Goal: Task Accomplishment & Management: Complete application form

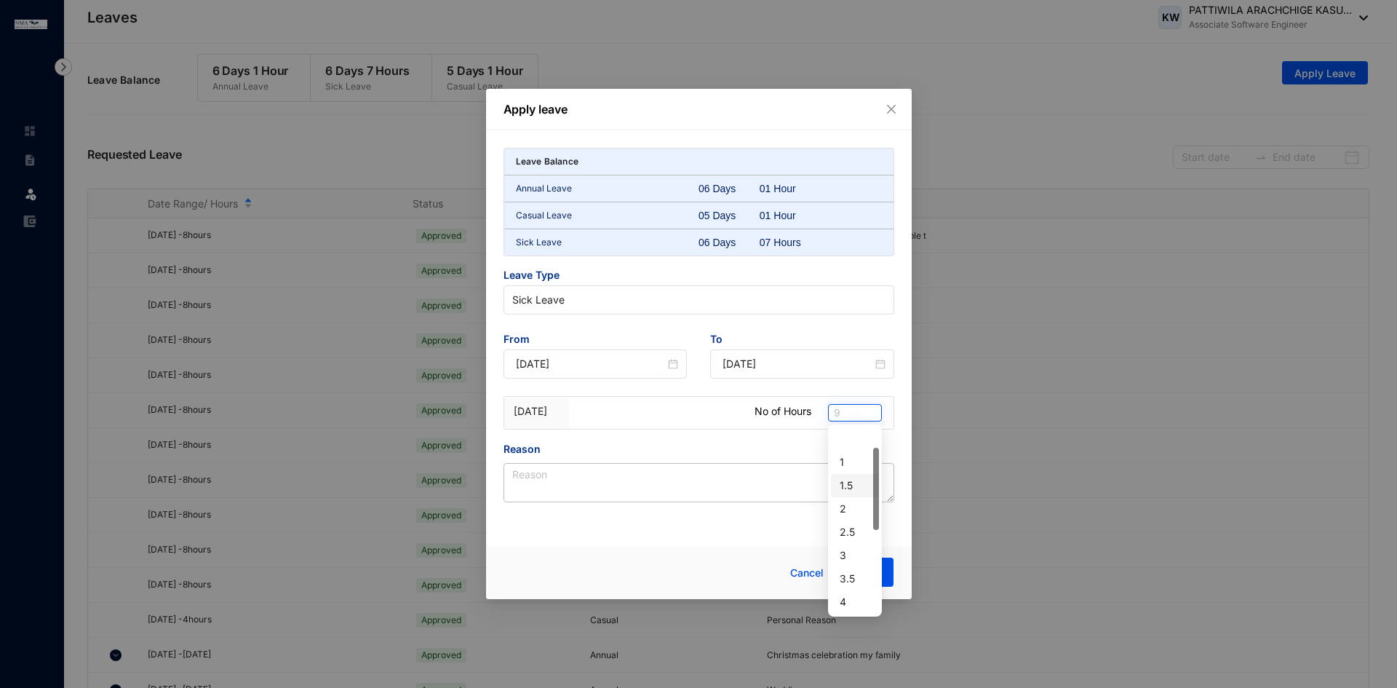
click at [862, 418] on span "9" at bounding box center [855, 413] width 42 height 16
click at [844, 501] on div "2" at bounding box center [855, 509] width 31 height 16
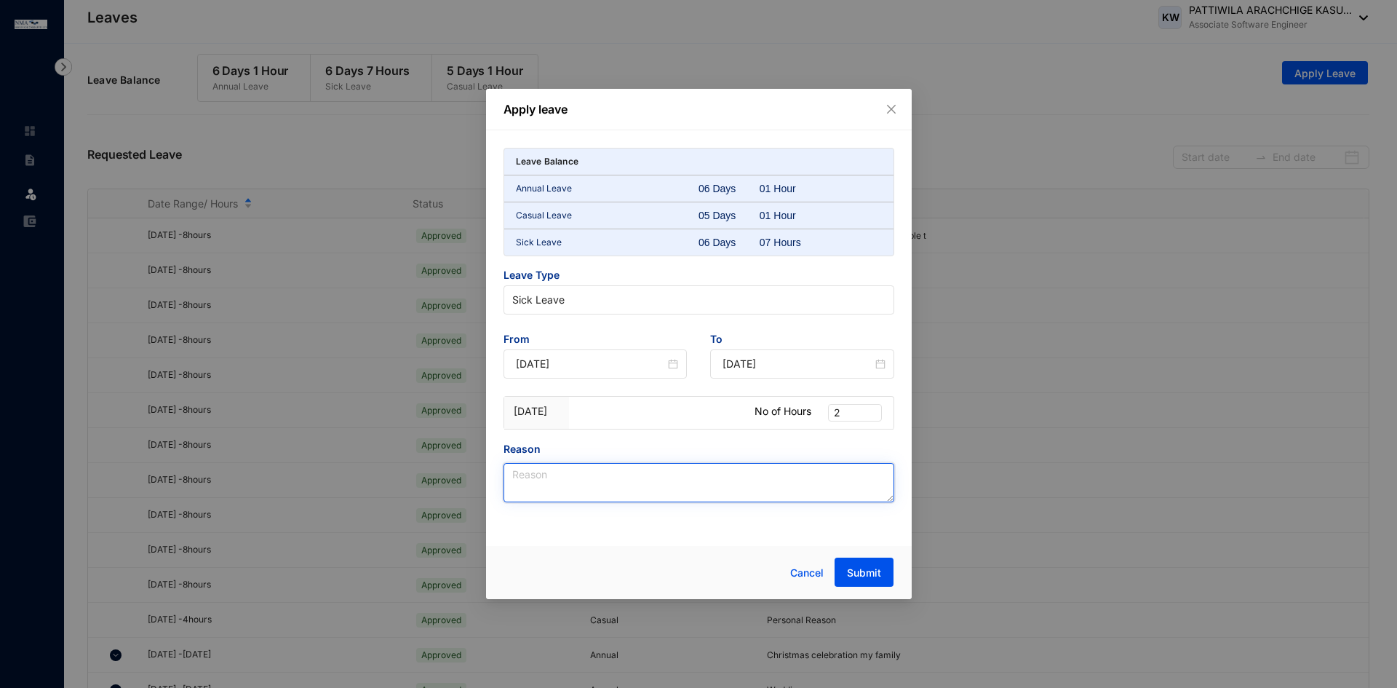
click at [742, 482] on textarea "Reason" at bounding box center [699, 482] width 391 height 39
click at [568, 301] on span "Sick Leave" at bounding box center [698, 300] width 373 height 22
type textarea "personal reason"
click at [586, 434] on div "Leave Balance Annual Leave 06 Days 01 Hour Casual Leave 05 Days 01 Hour Sick Le…" at bounding box center [699, 325] width 391 height 354
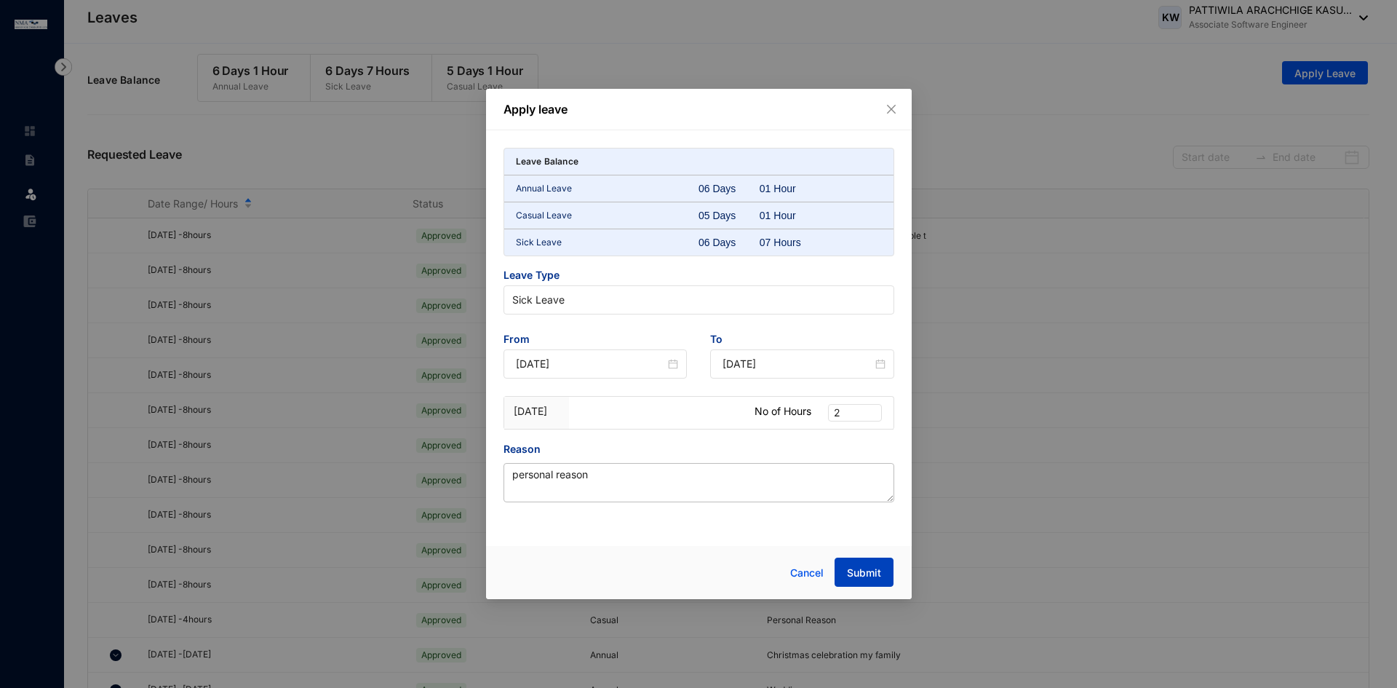
click at [851, 573] on span "Submit" at bounding box center [864, 572] width 34 height 15
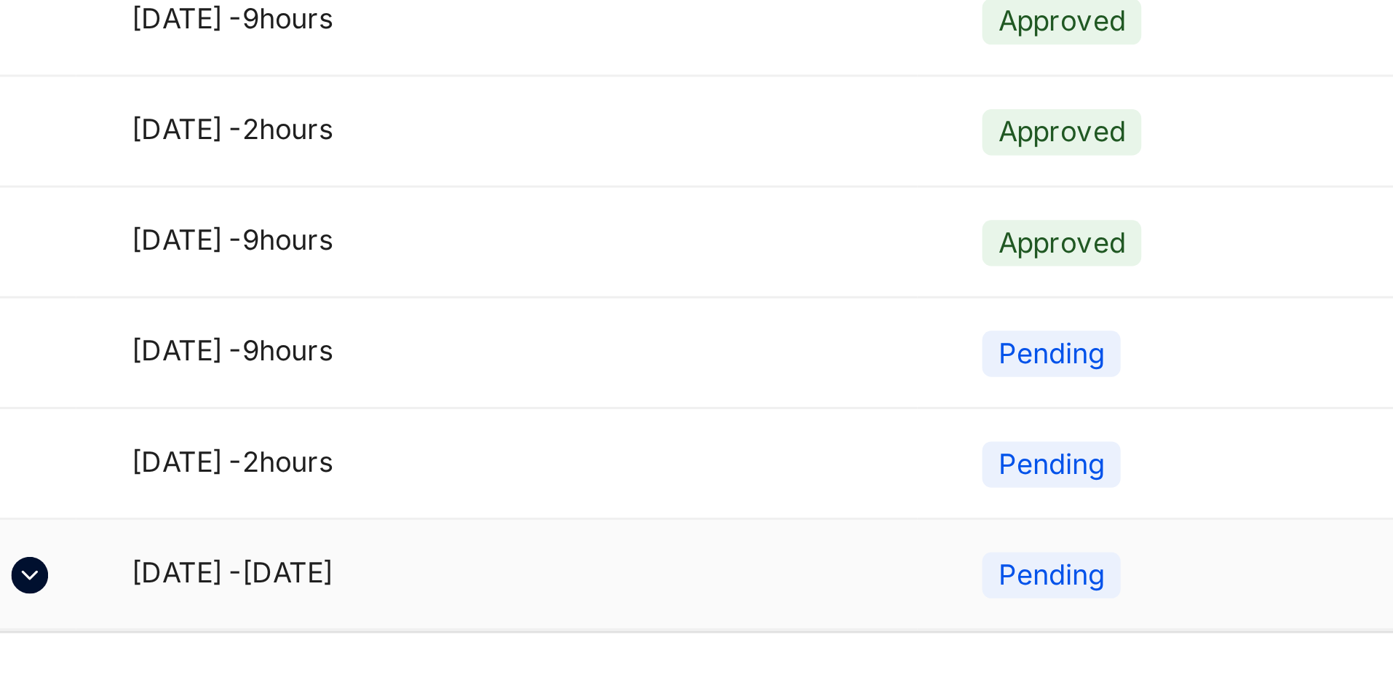
scroll to position [25, 0]
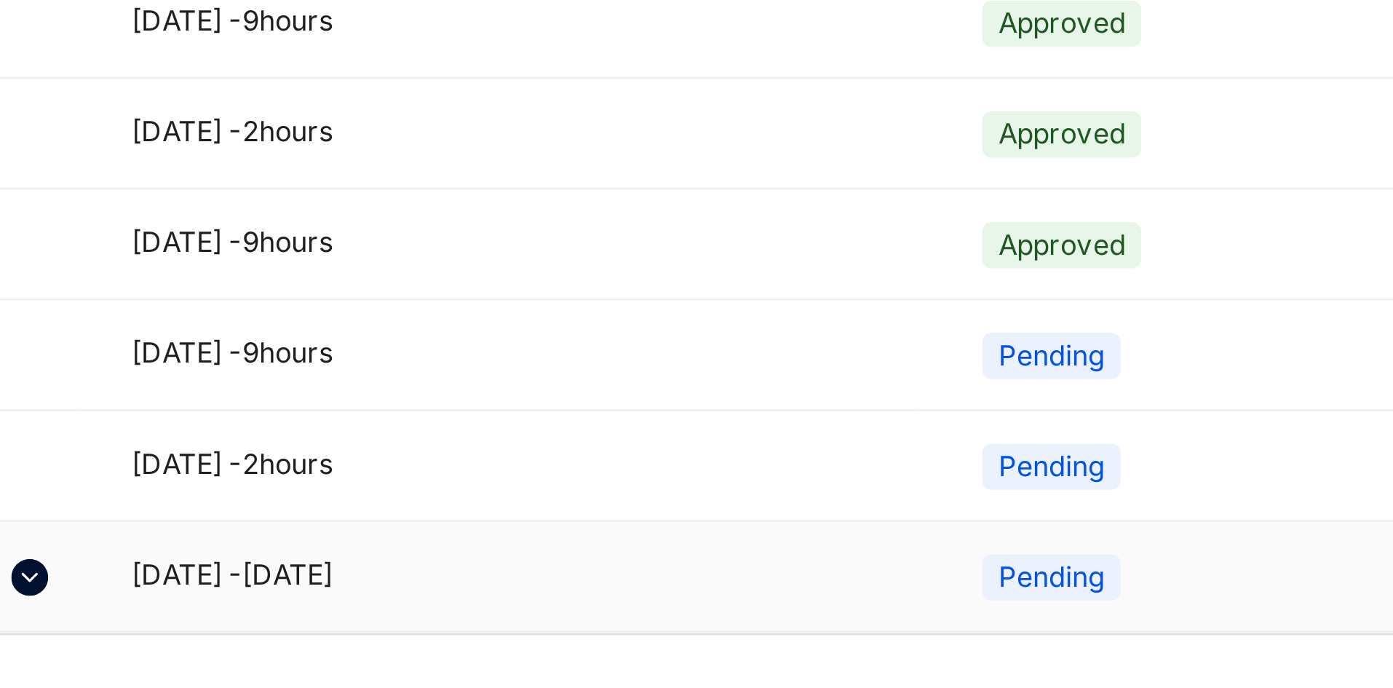
click at [120, 653] on img at bounding box center [116, 653] width 12 height 12
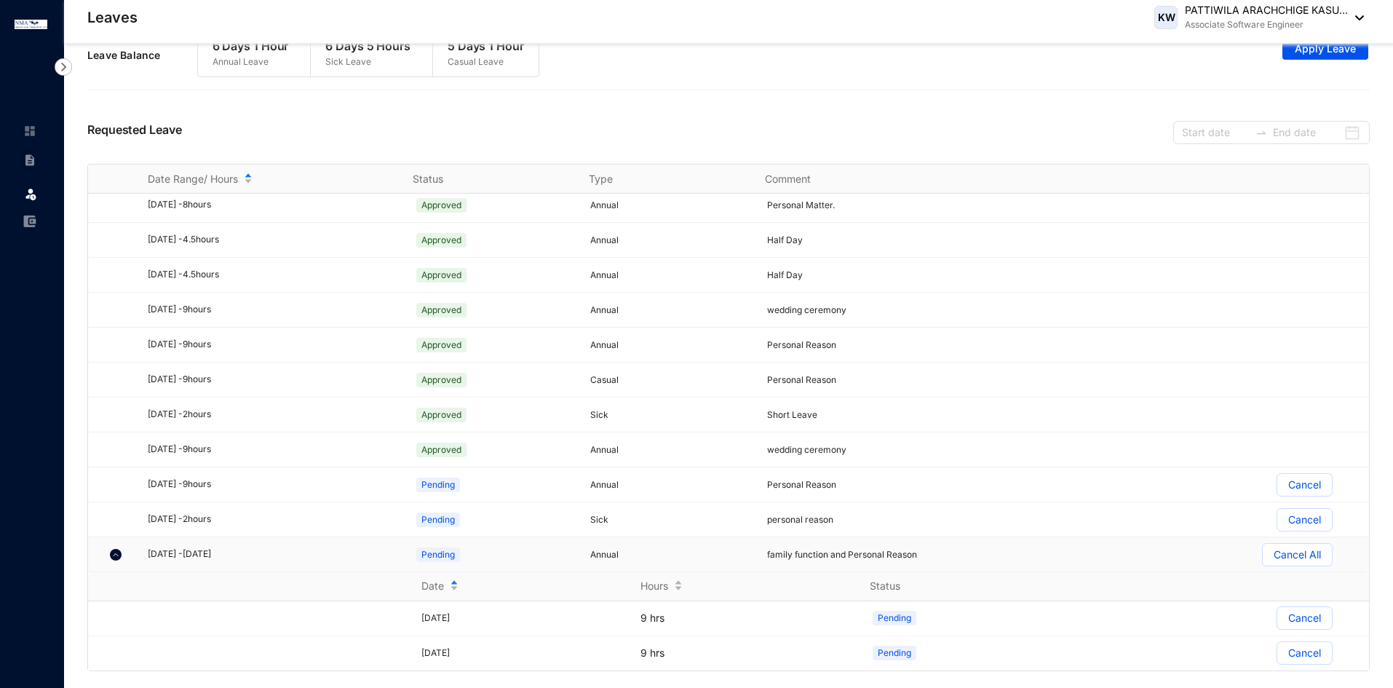
click at [180, 553] on div "[DATE] - [DATE]" at bounding box center [272, 554] width 248 height 14
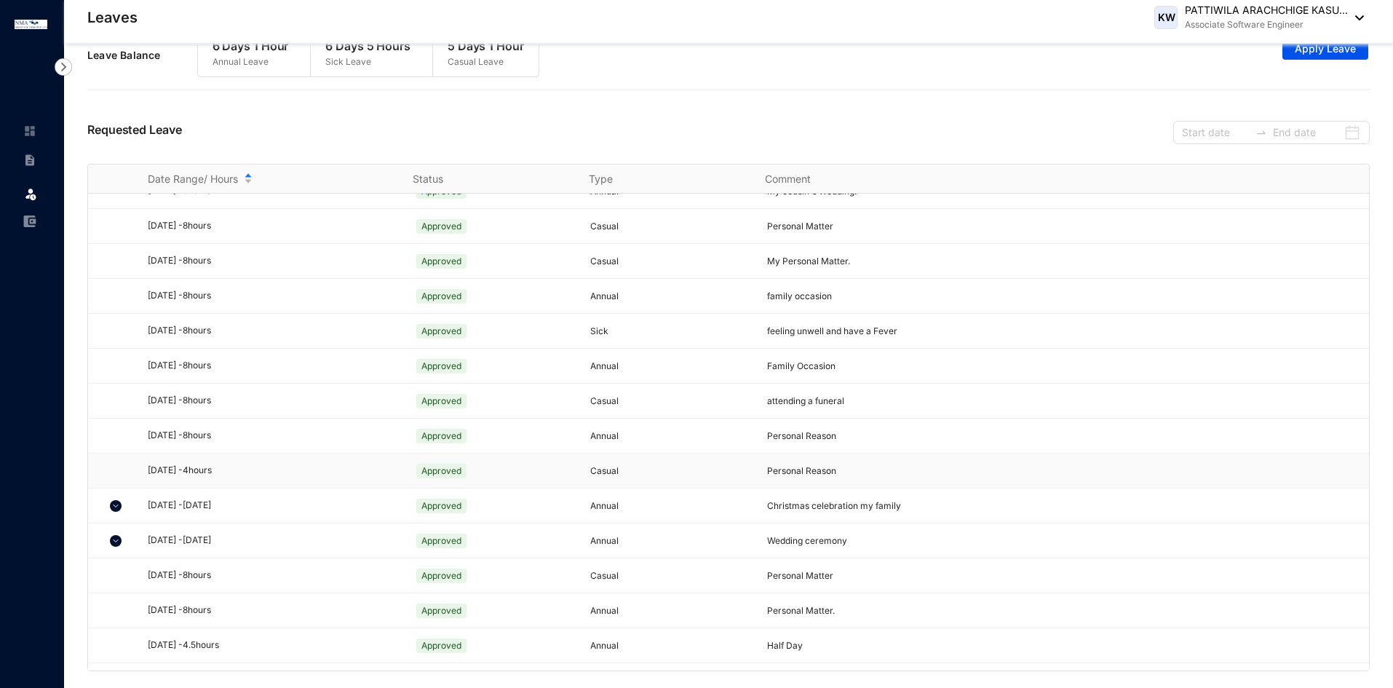
scroll to position [1, 0]
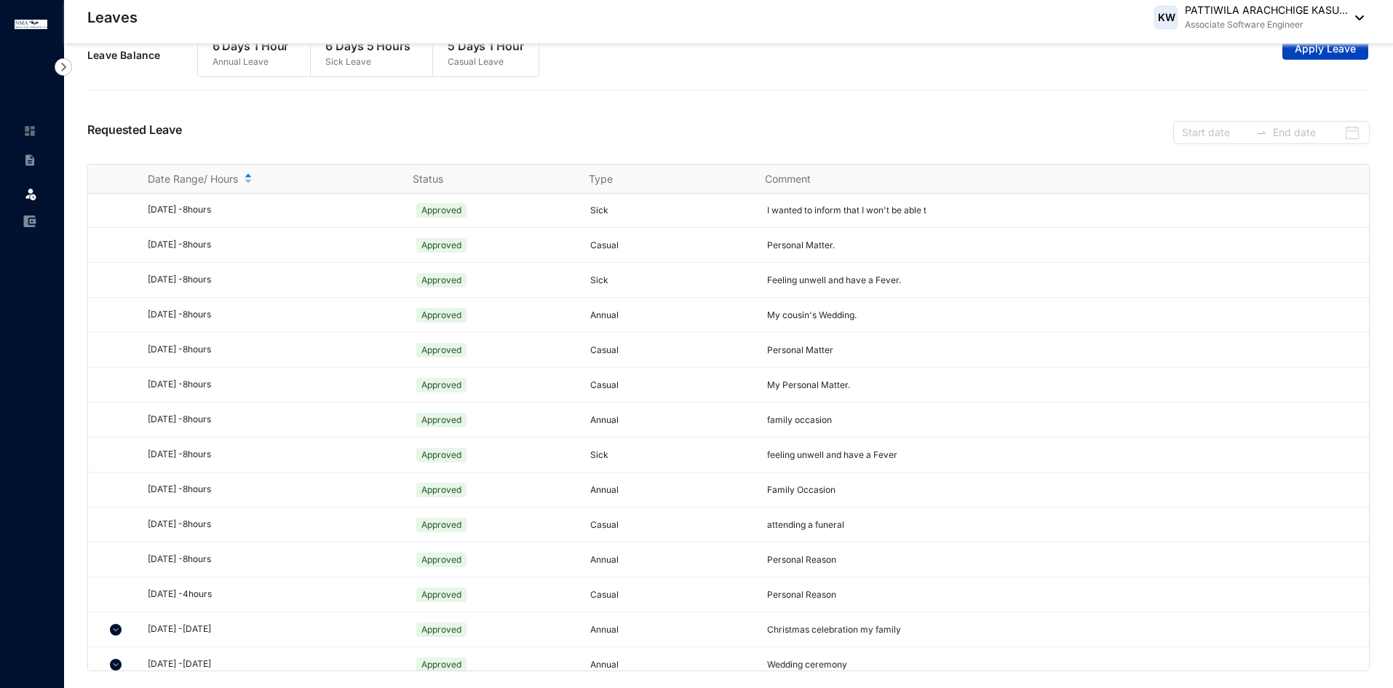
click at [1311, 49] on span "Apply Leave" at bounding box center [1325, 48] width 61 height 15
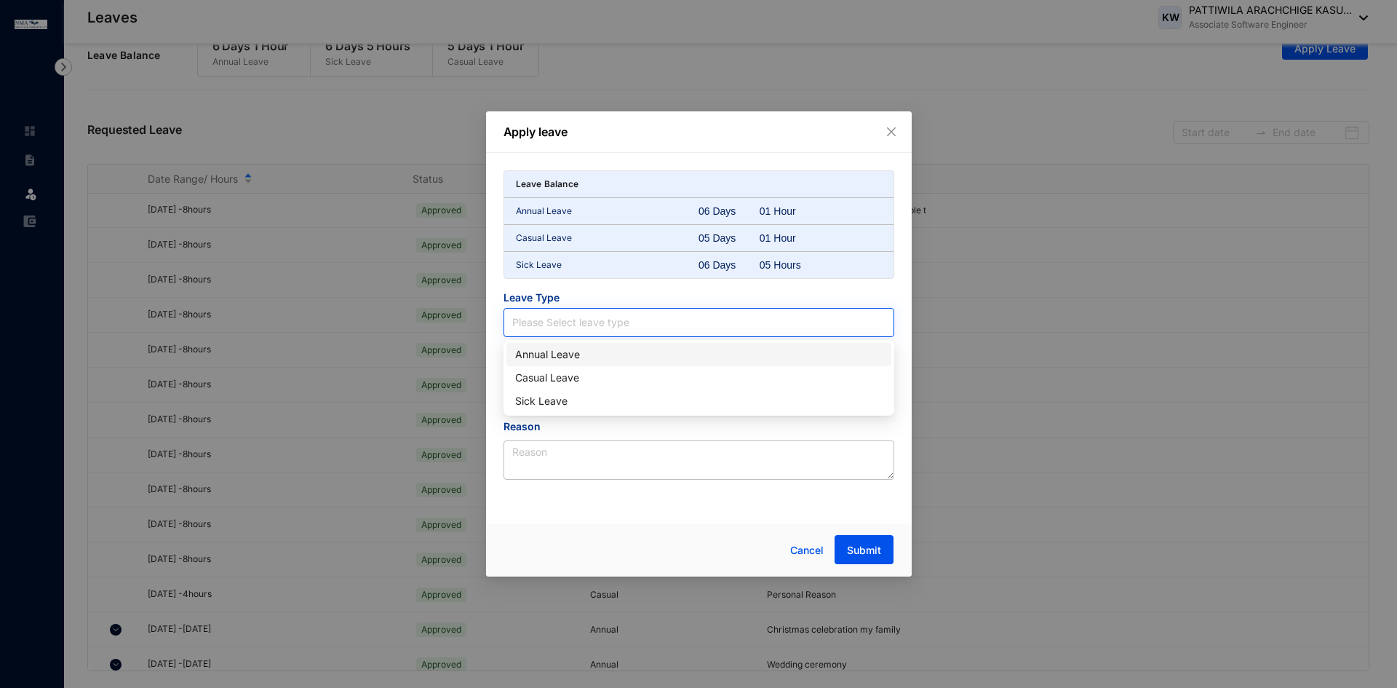
click at [611, 327] on input "search" at bounding box center [698, 323] width 373 height 28
click at [600, 378] on div "Casual Leave" at bounding box center [699, 378] width 368 height 16
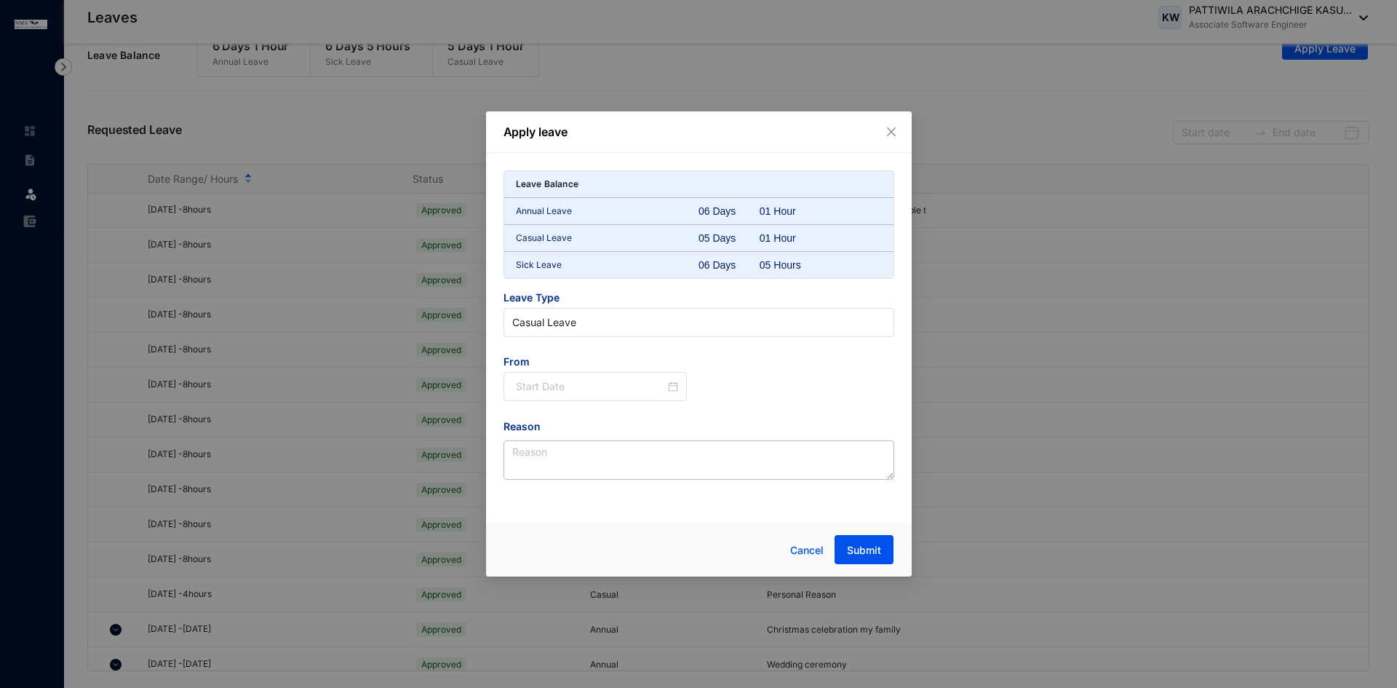
click at [558, 405] on div "From" at bounding box center [595, 386] width 207 height 64
click at [632, 376] on div at bounding box center [596, 386] width 184 height 29
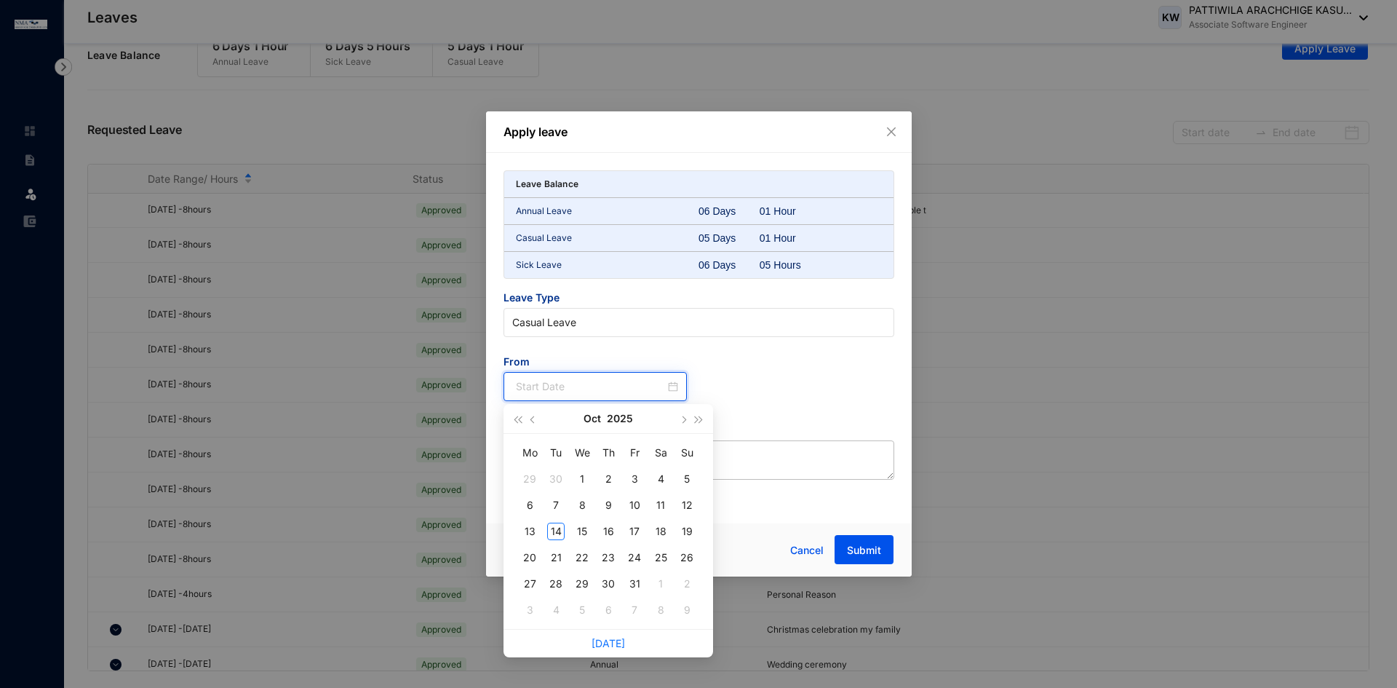
click at [638, 382] on input at bounding box center [591, 386] width 150 height 16
click at [587, 522] on td "15" at bounding box center [582, 531] width 26 height 26
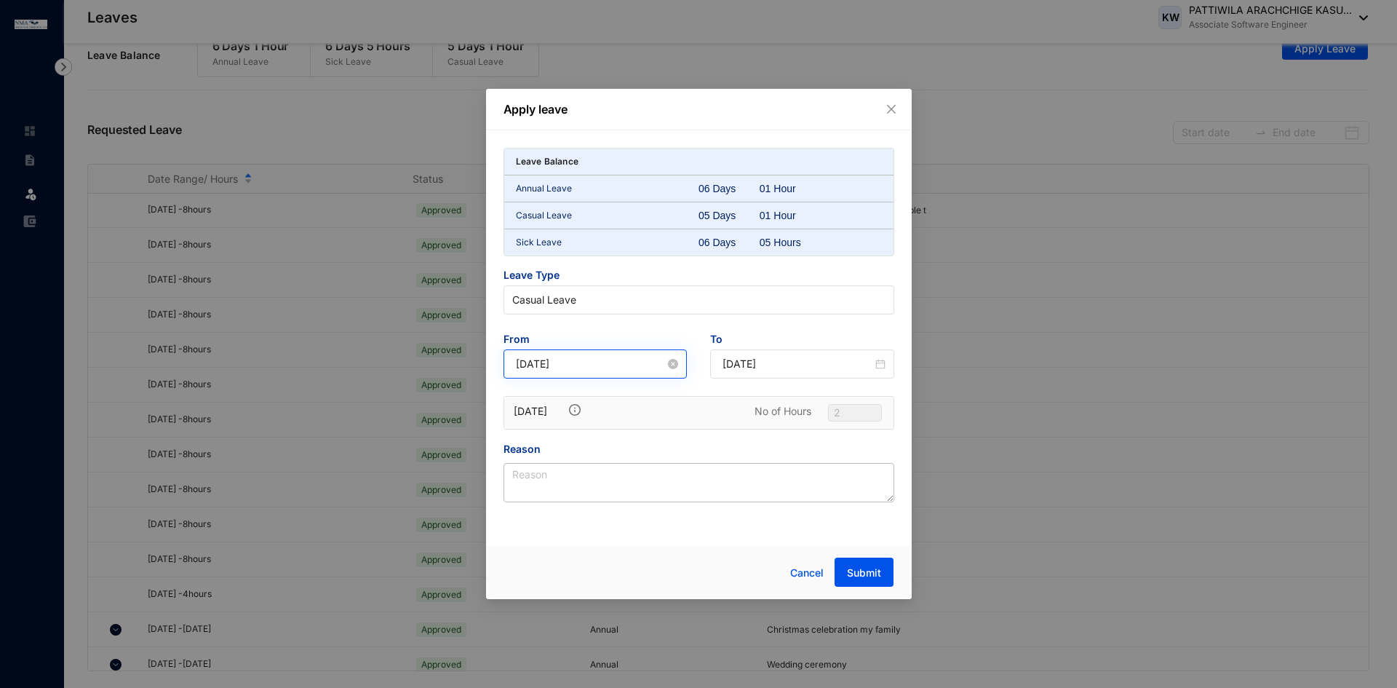
click at [601, 372] on div "[DATE]" at bounding box center [596, 363] width 184 height 29
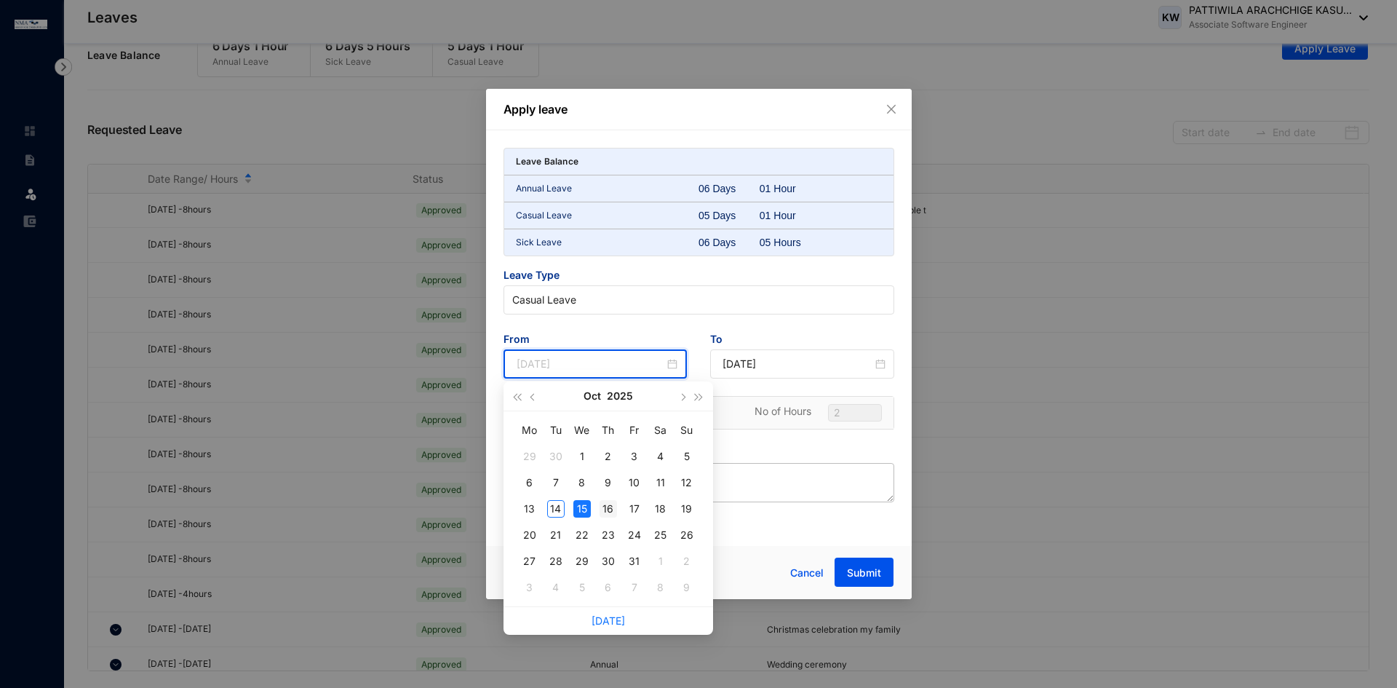
type input "[DATE]"
click at [600, 507] on div "16" at bounding box center [608, 508] width 17 height 17
type input "[DATE]"
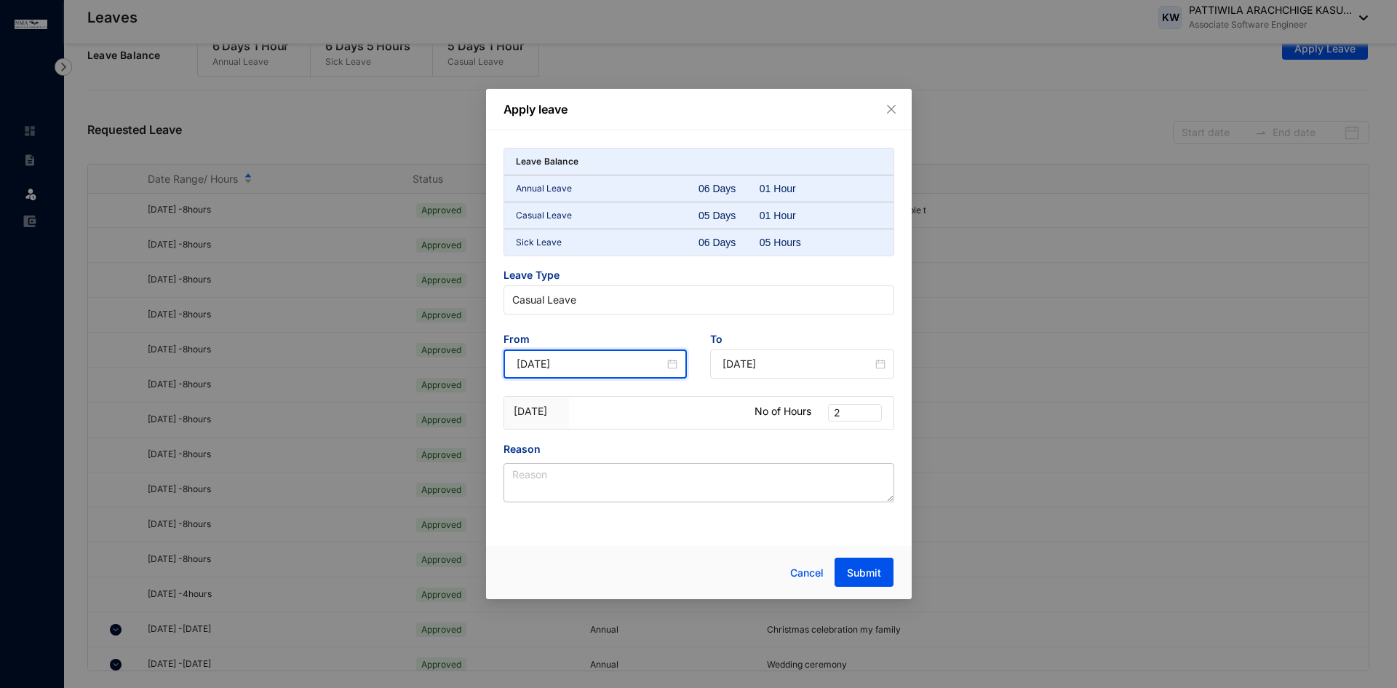
type input "[DATE]"
click at [846, 416] on span "2" at bounding box center [855, 413] width 42 height 16
click at [1071, 295] on div "Apply leave Leave Balance Annual Leave 06 Days 01 Hour Casual Leave 05 Days 01 …" at bounding box center [698, 344] width 1397 height 688
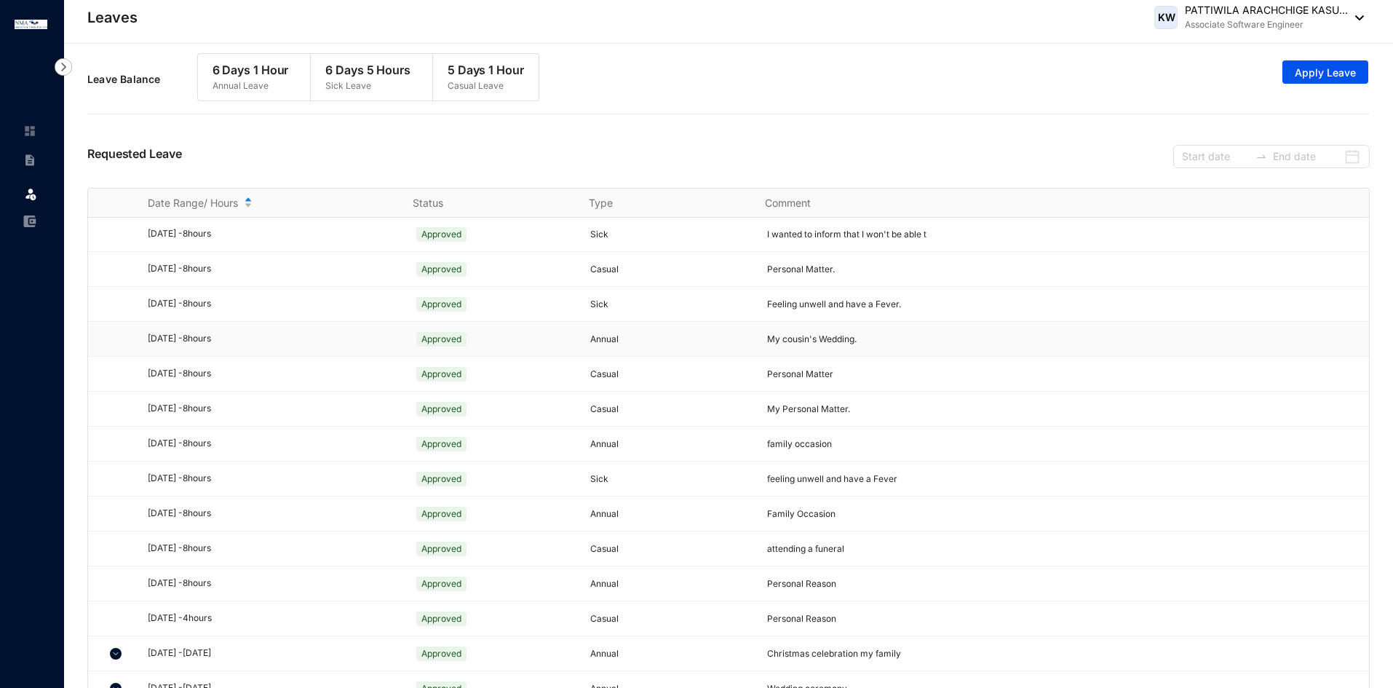
scroll to position [432, 0]
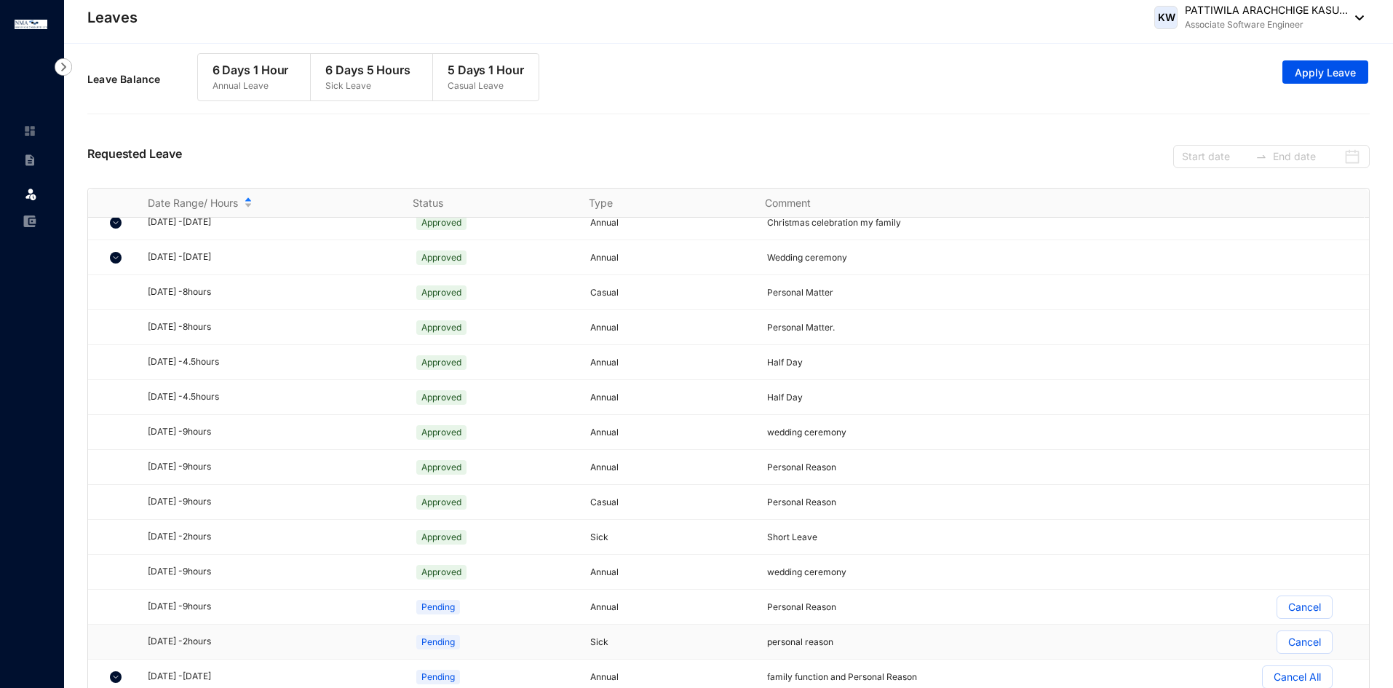
click at [1299, 649] on p "Cancel" at bounding box center [1304, 642] width 33 height 22
click at [1277, 646] on input "Cancel" at bounding box center [1277, 646] width 0 height 0
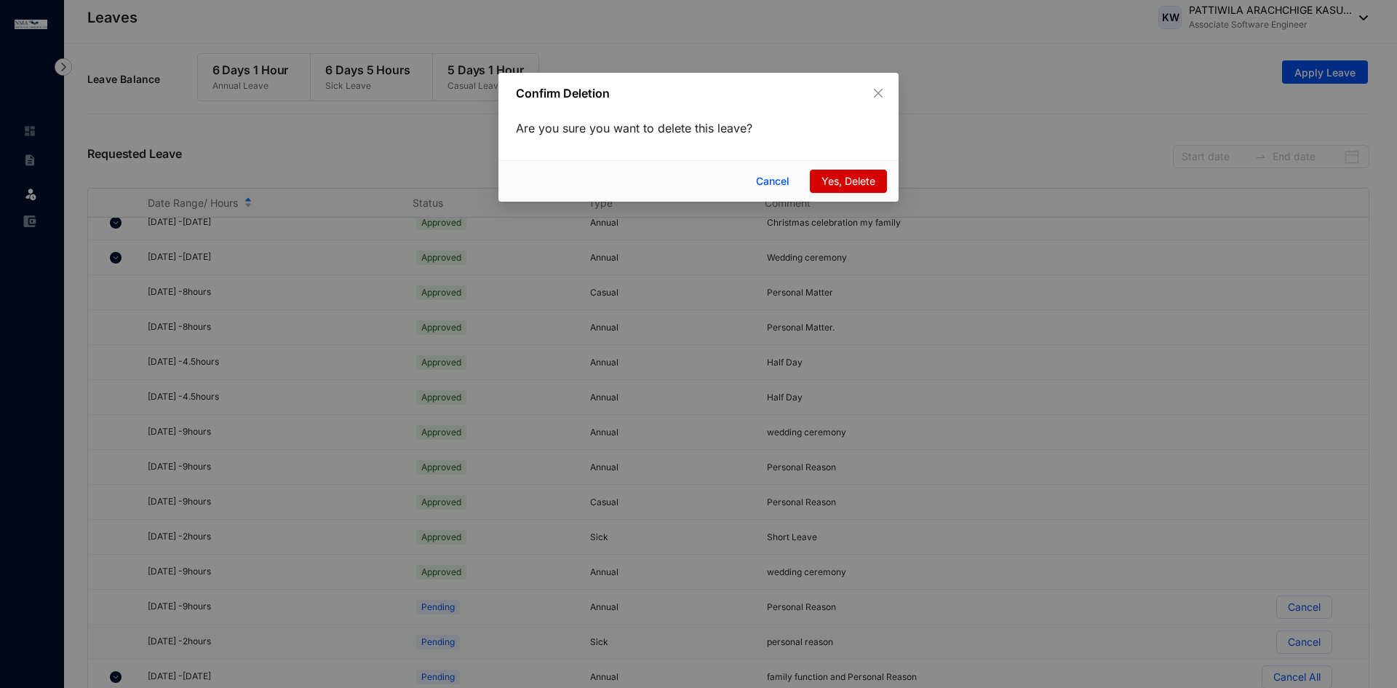
click at [837, 183] on span "Yes, Delete" at bounding box center [849, 181] width 54 height 16
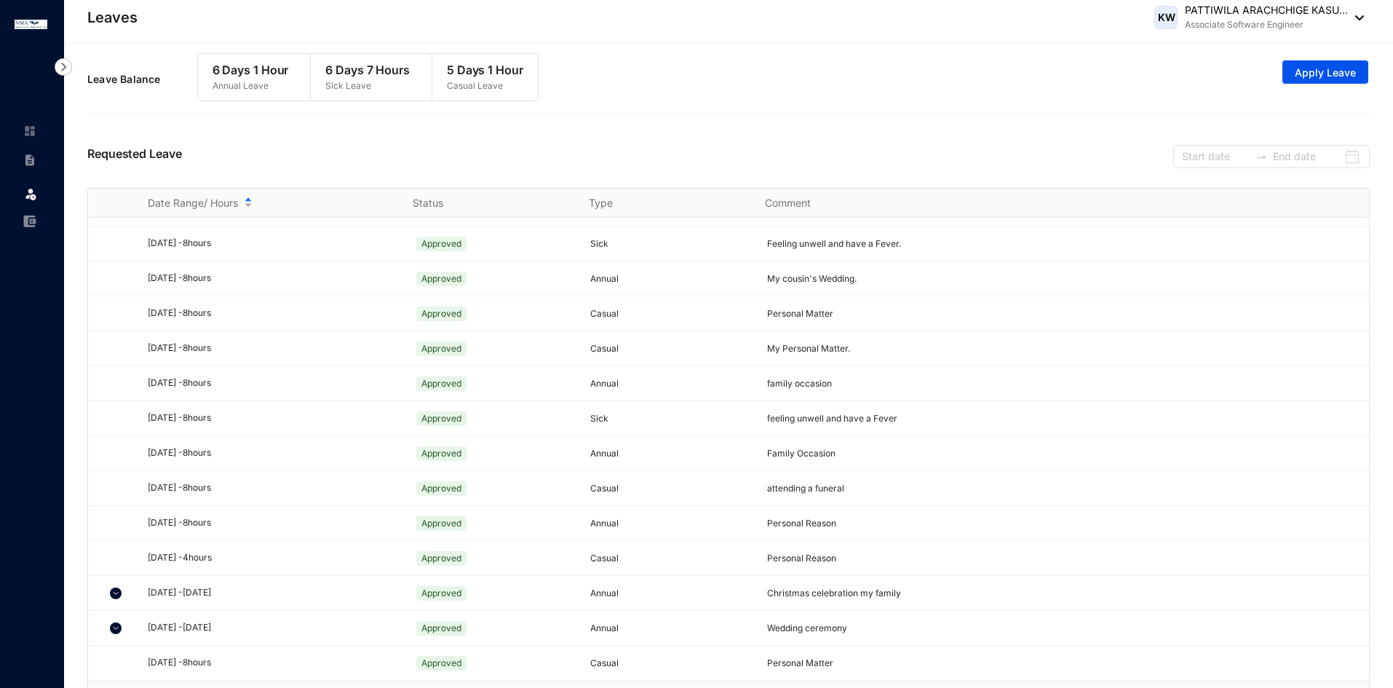
scroll to position [0, 0]
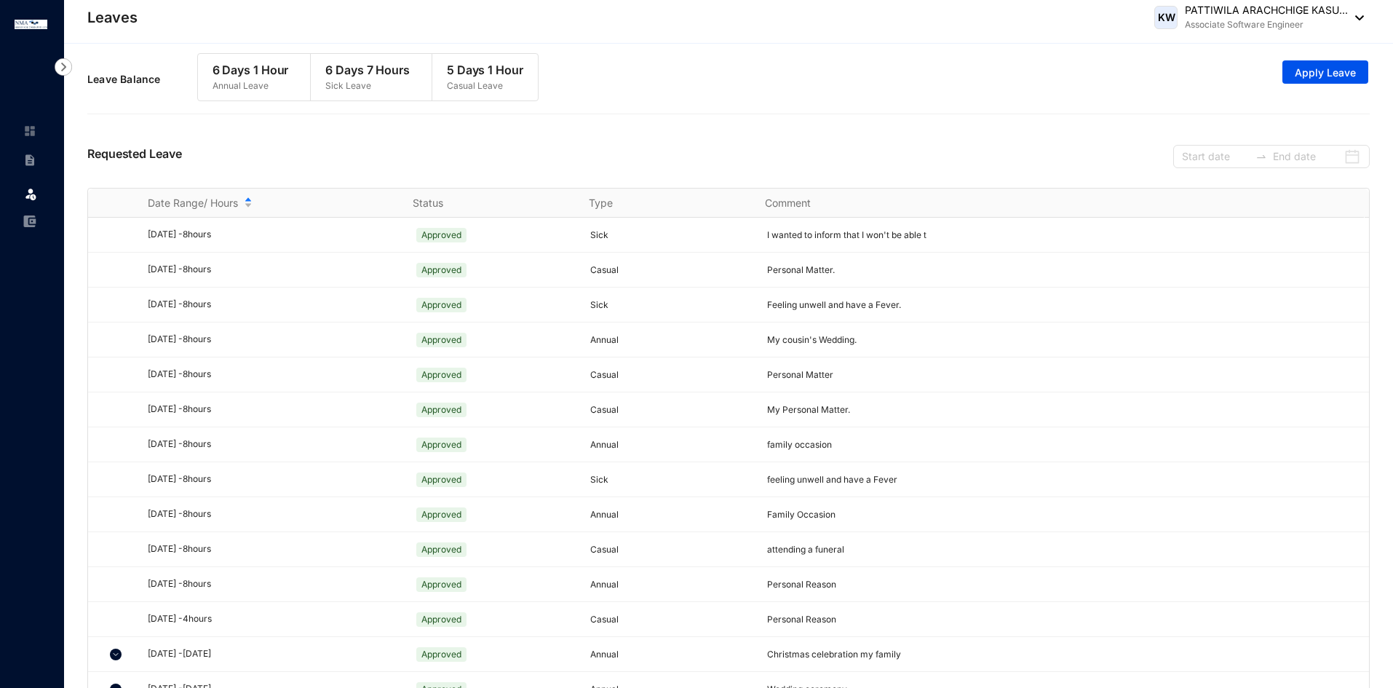
click at [1306, 25] on p "Associate Software Engineer" at bounding box center [1266, 24] width 163 height 15
click at [1047, 110] on div "Leave Balance 6 Days 1 Hour Annual Leave 6 Days 7 Hours Sick Leave 5 Days 1 Hou…" at bounding box center [728, 79] width 1282 height 67
click at [1305, 70] on span "Apply Leave" at bounding box center [1325, 72] width 61 height 15
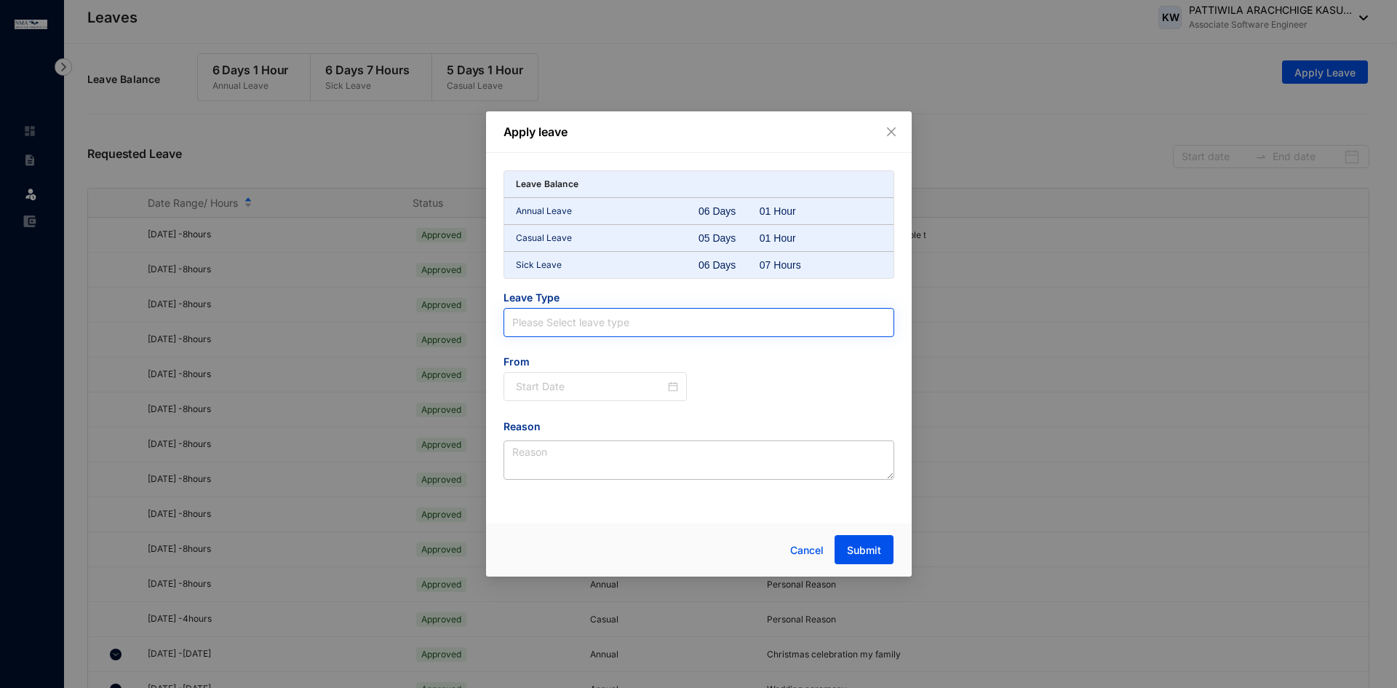
click at [611, 311] on input "search" at bounding box center [698, 323] width 373 height 28
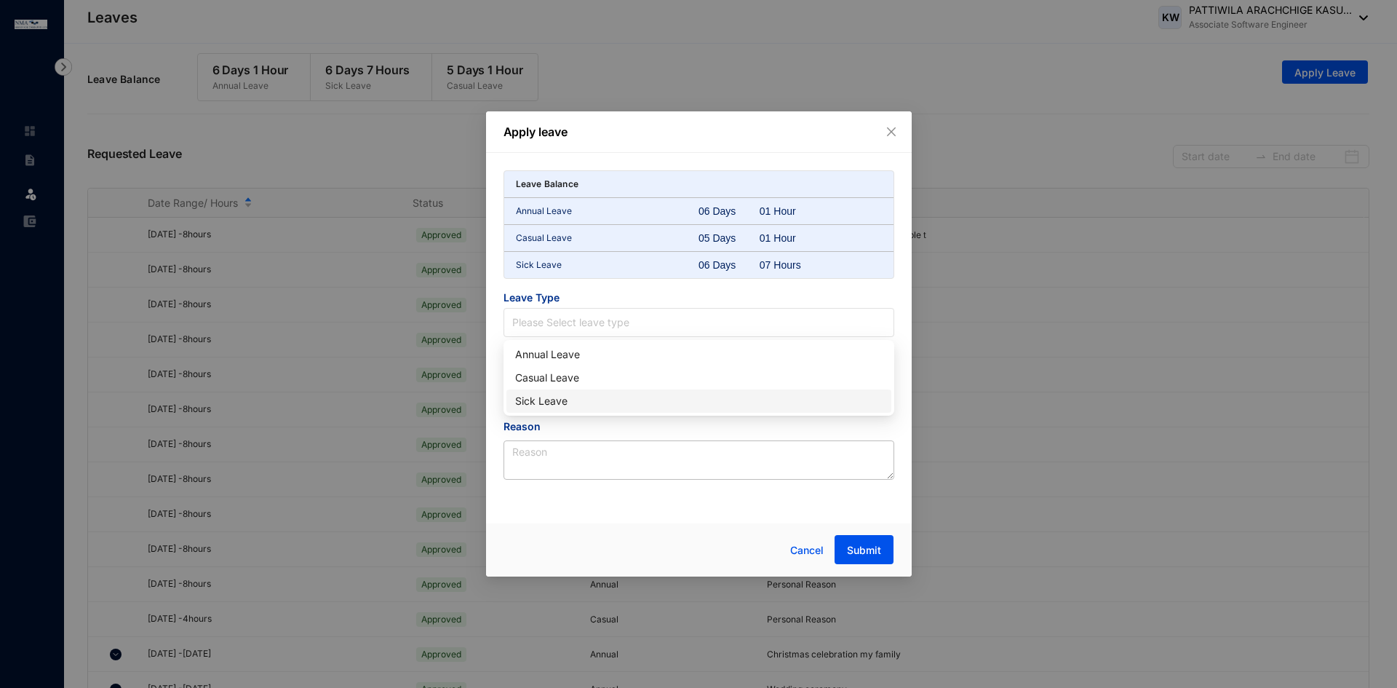
click at [569, 411] on div "Sick Leave" at bounding box center [699, 400] width 385 height 23
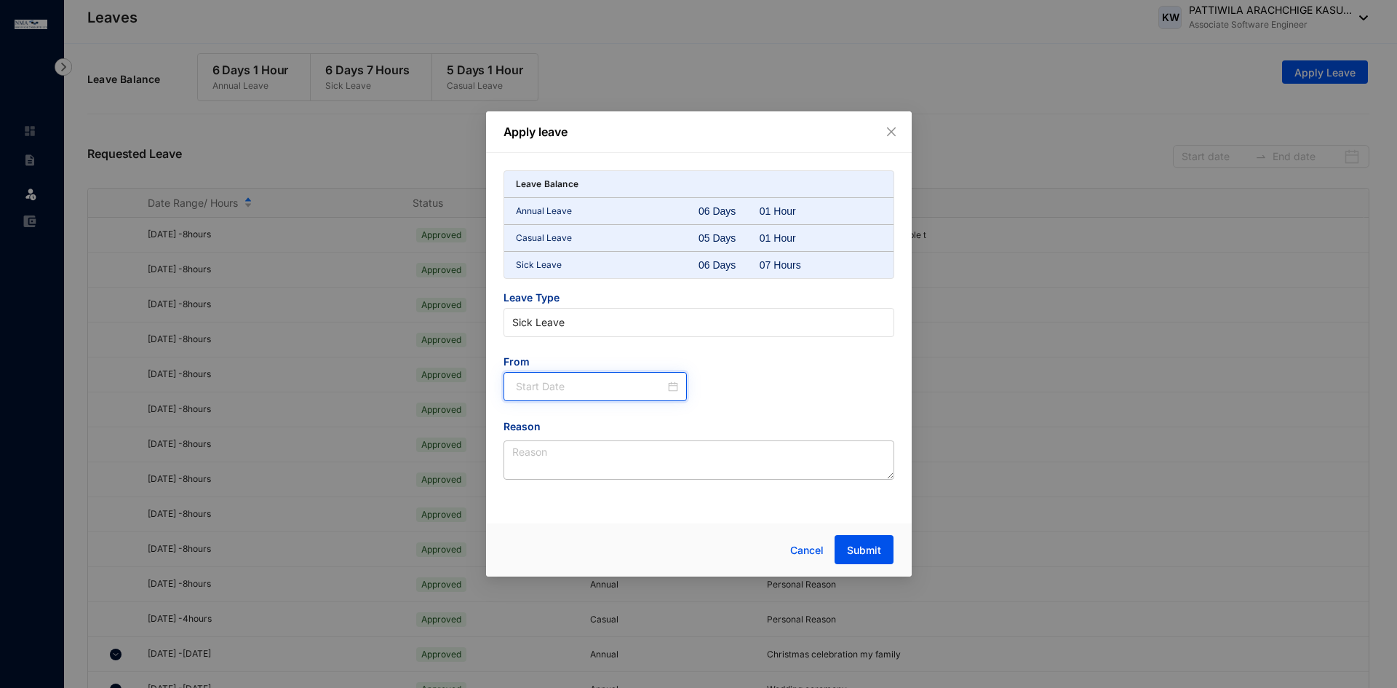
click at [557, 391] on input at bounding box center [591, 386] width 150 height 16
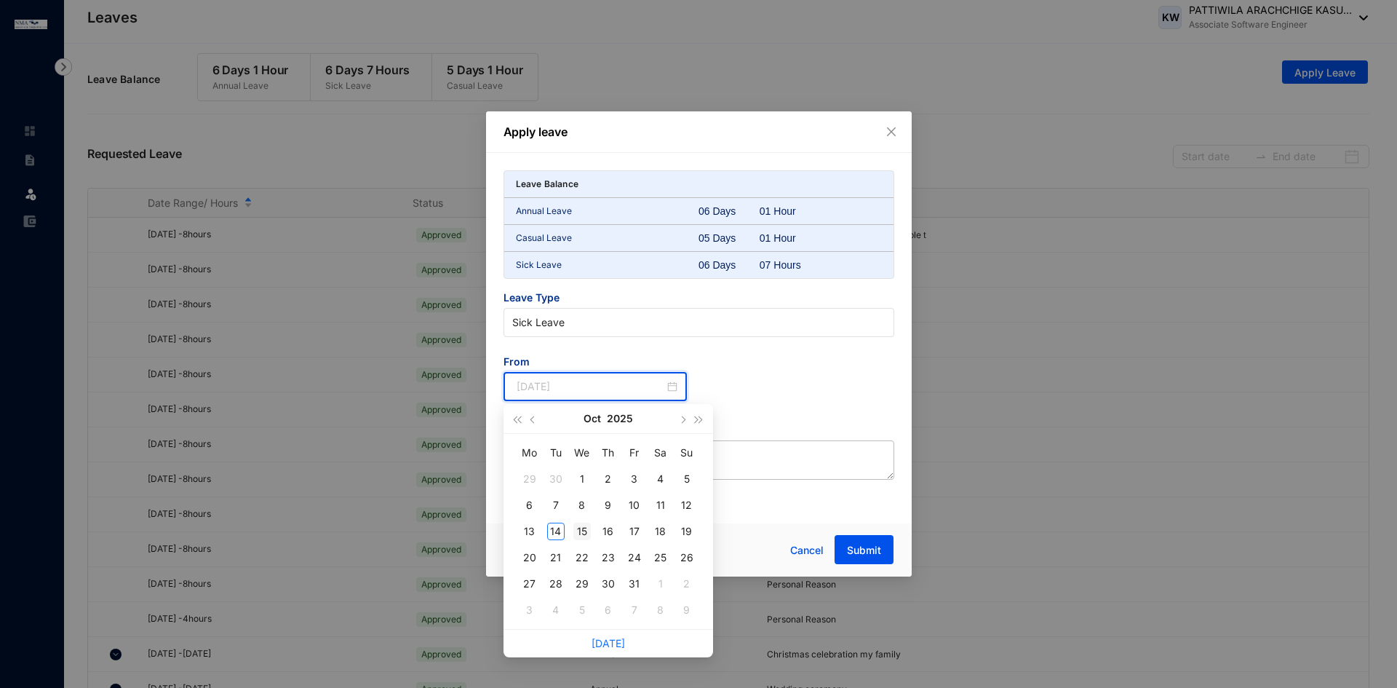
type input "[DATE]"
click at [579, 531] on div "15" at bounding box center [581, 531] width 17 height 17
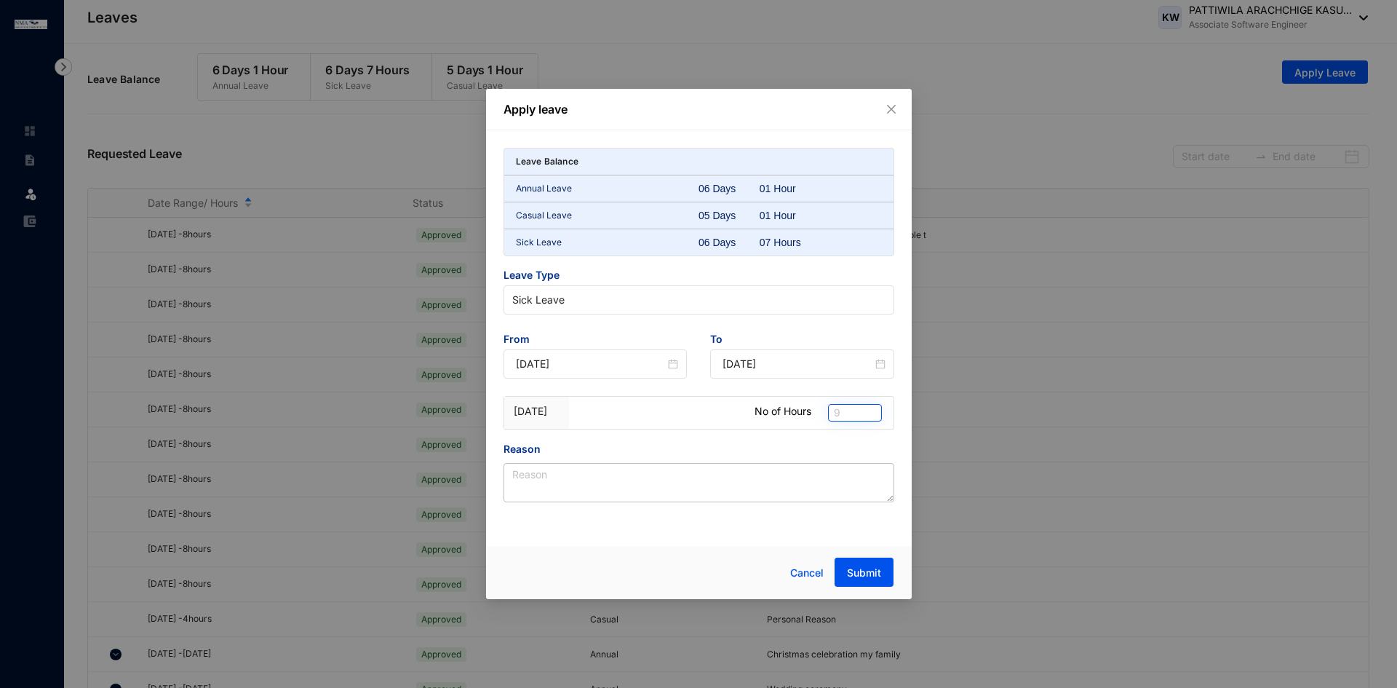
click at [844, 413] on span "9" at bounding box center [855, 413] width 42 height 16
click at [847, 510] on div "2" at bounding box center [855, 509] width 31 height 16
click at [700, 474] on textarea "Reason" at bounding box center [699, 482] width 391 height 39
type textarea "Short Leave"
click at [871, 576] on span "Submit" at bounding box center [864, 572] width 34 height 15
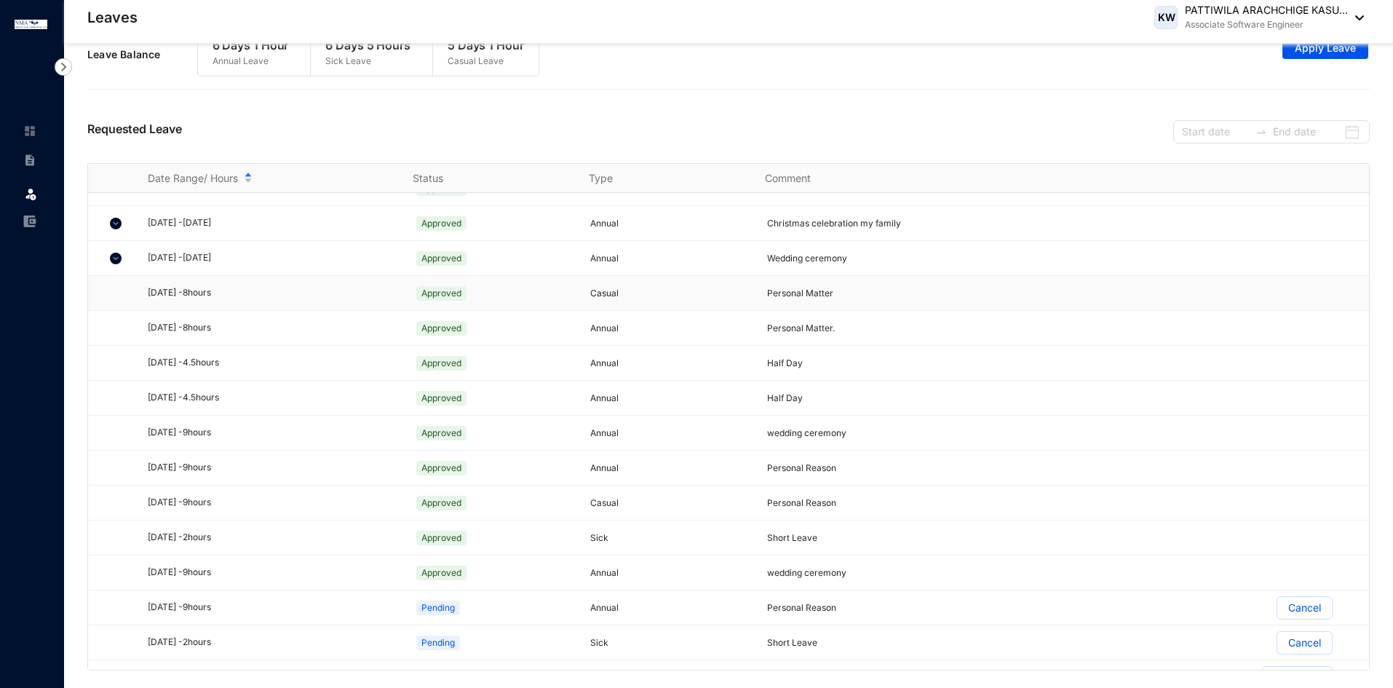
scroll to position [407, 0]
drag, startPoint x: 203, startPoint y: 531, endPoint x: 255, endPoint y: 536, distance: 51.9
click at [255, 536] on div "[DATE] - 2 hours" at bounding box center [272, 537] width 248 height 14
drag, startPoint x: 579, startPoint y: 540, endPoint x: 879, endPoint y: 522, distance: 301.1
click at [879, 522] on tr "[DATE] - 2 hours Approved Sick Short Leave" at bounding box center [728, 537] width 1281 height 35
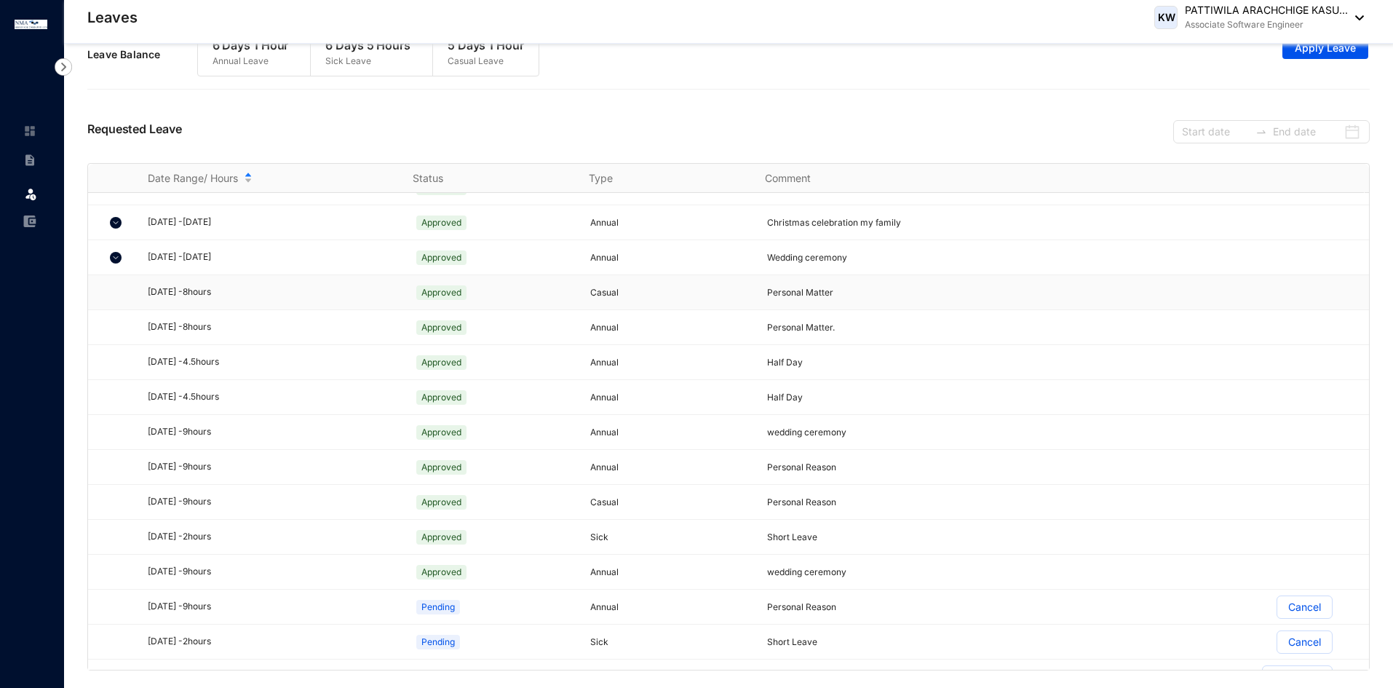
click at [739, 285] on p "Casual" at bounding box center [669, 292] width 159 height 15
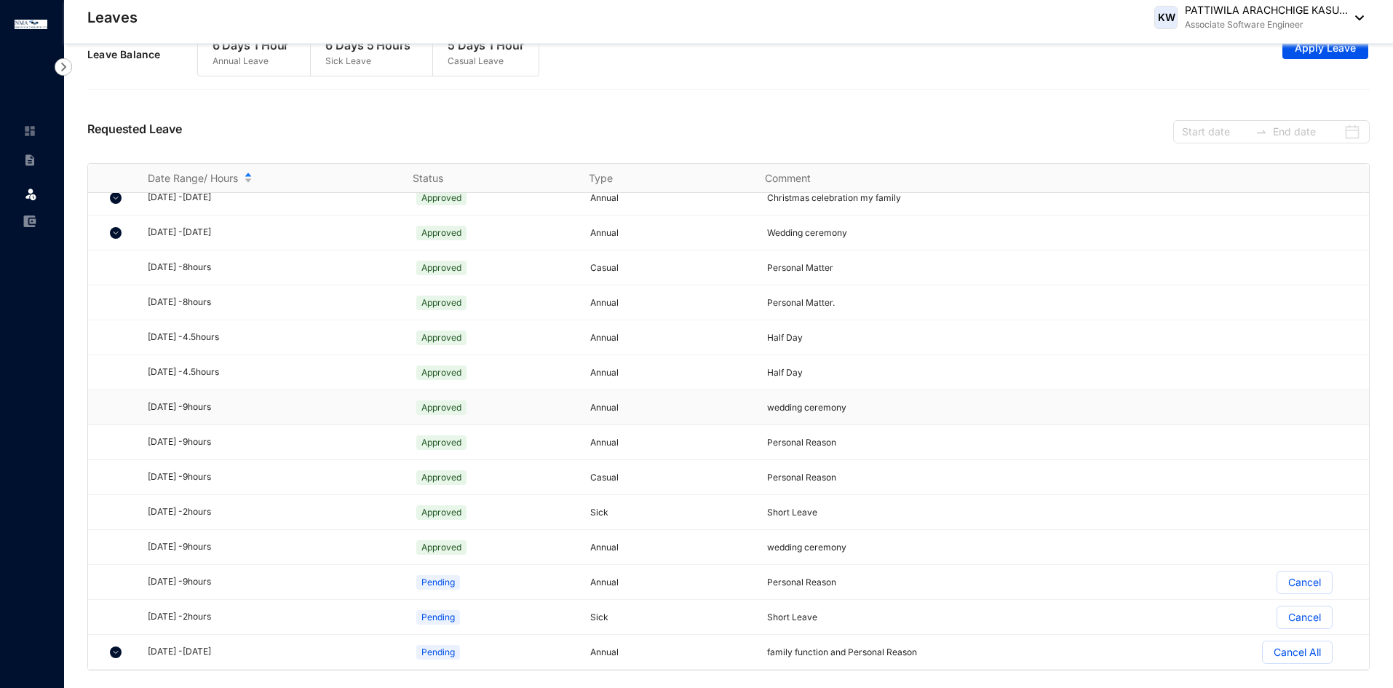
scroll to position [431, 0]
